Goal: Navigation & Orientation: Go to known website

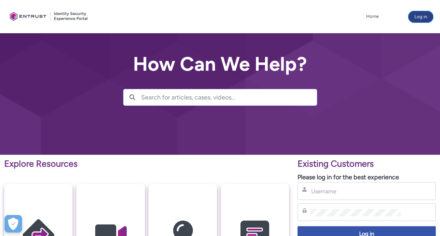
click at [419, 15] on button "Log in" at bounding box center [420, 16] width 24 height 11
click at [354, 194] on input "Username" at bounding box center [355, 190] width 90 height 7
click at [329, 208] on div "Password" at bounding box center [366, 212] width 138 height 18
click at [331, 191] on input "Username" at bounding box center [355, 190] width 90 height 7
type input "[PERSON_NAME][EMAIL_ADDRESS][DOMAIN_NAME]"
